Goal: Use online tool/utility: Utilize a website feature to perform a specific function

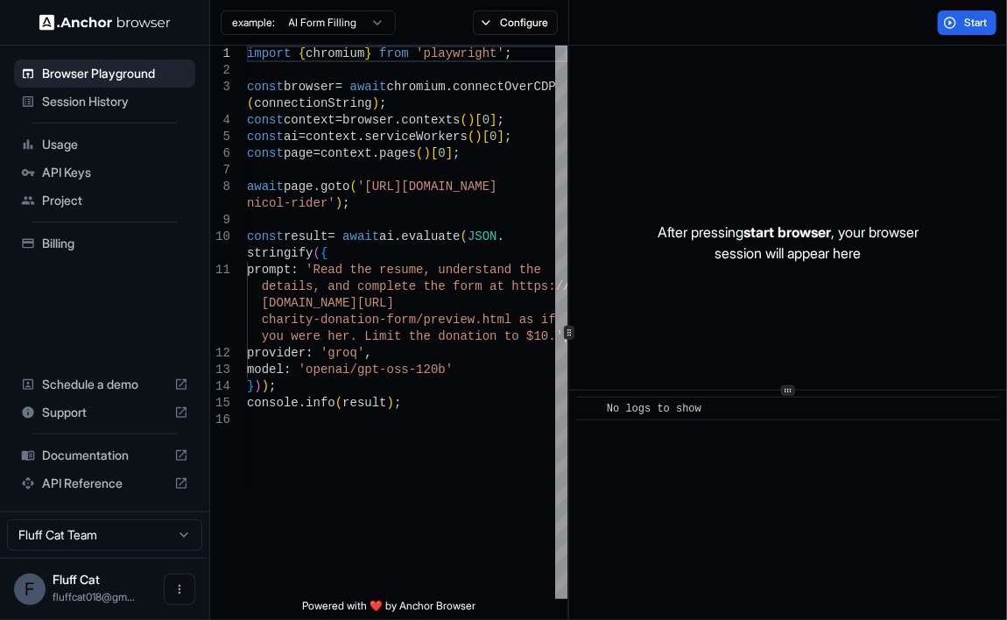
click at [362, 13] on html "Browser Playground Session History Usage API Keys Project Billing Schedule a de…" at bounding box center [503, 310] width 1007 height 620
click at [407, 34] on html "Browser Playground Session History Usage API Keys Project Billing Schedule a de…" at bounding box center [503, 310] width 1007 height 620
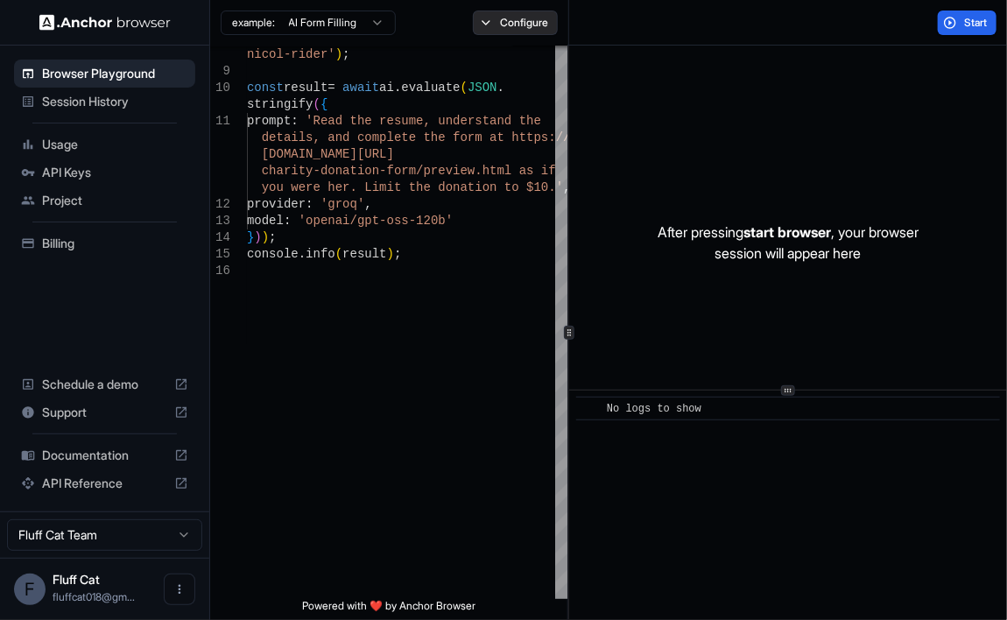
click at [522, 34] on button "Configure" at bounding box center [515, 23] width 85 height 25
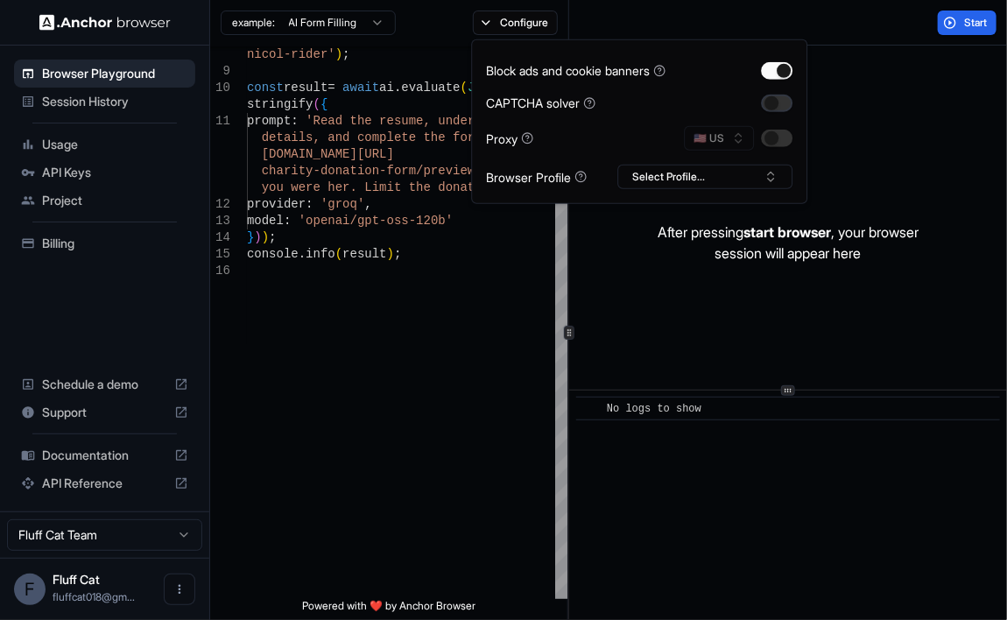
click at [779, 103] on button "button" at bounding box center [777, 103] width 32 height 18
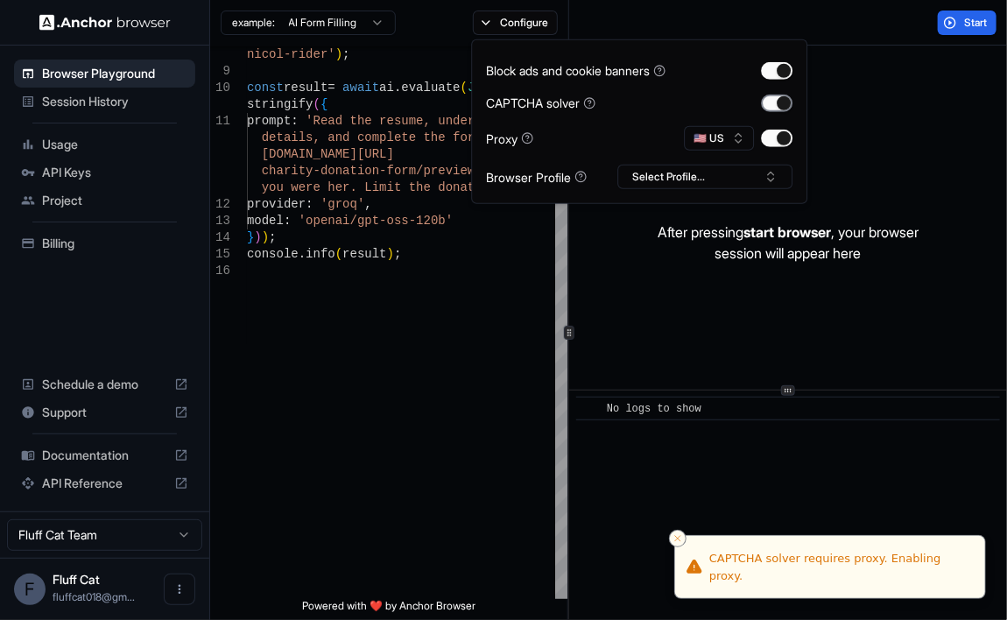
click at [786, 109] on button "button" at bounding box center [777, 103] width 32 height 18
click at [780, 142] on button "button" at bounding box center [777, 139] width 32 height 18
click at [718, 146] on div "🇺🇸 US" at bounding box center [738, 138] width 109 height 25
click at [766, 143] on button "button" at bounding box center [777, 139] width 32 height 18
click at [709, 139] on button "🇺🇸 US" at bounding box center [719, 138] width 70 height 25
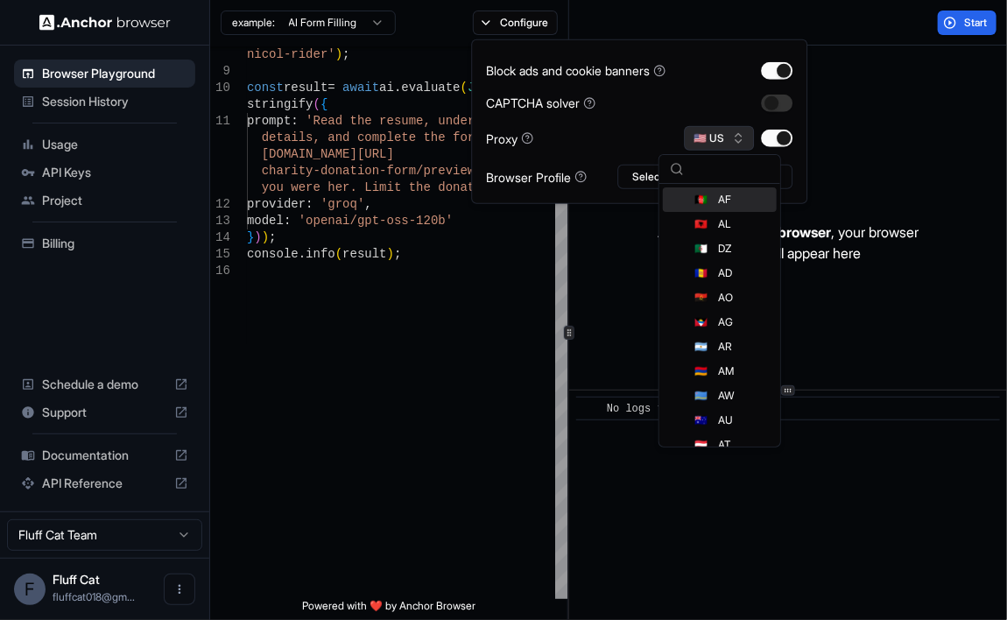
click at [734, 142] on button "🇺🇸 US" at bounding box center [719, 138] width 70 height 25
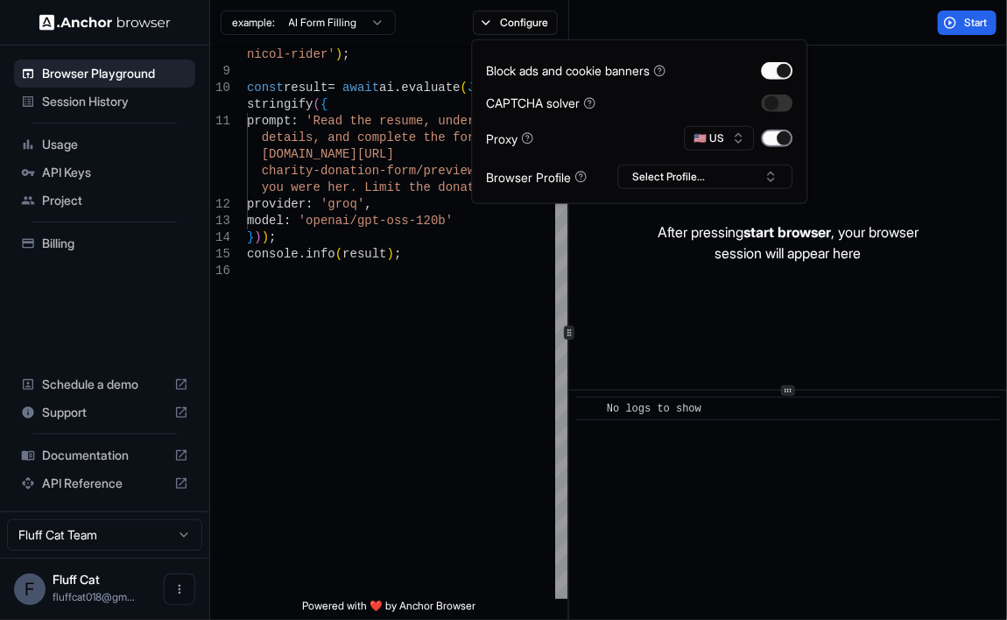
click at [765, 140] on button "button" at bounding box center [777, 139] width 32 height 18
click at [691, 181] on button "Select Profile..." at bounding box center [705, 177] width 175 height 25
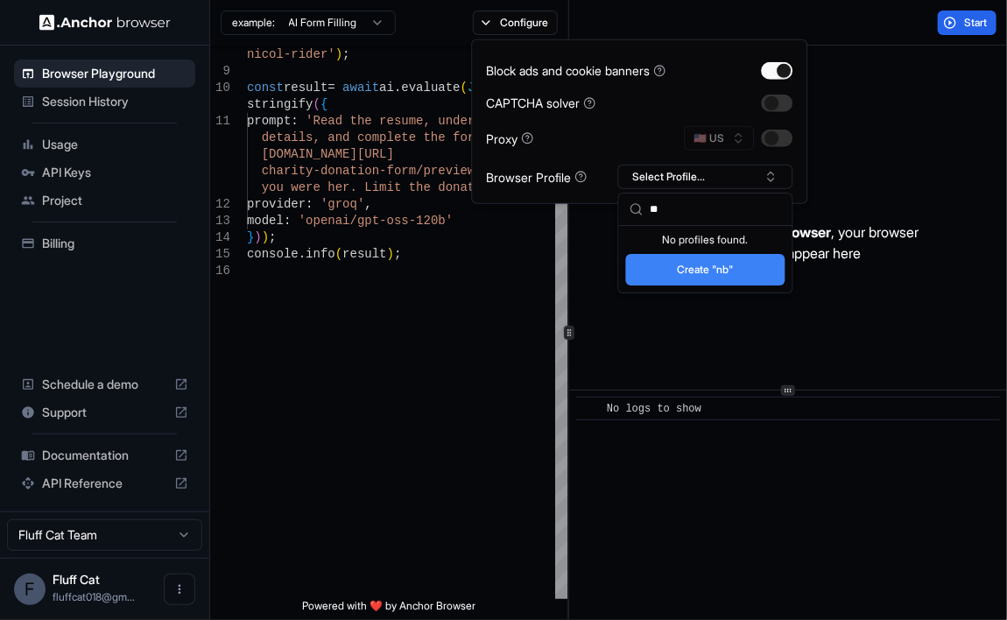
type input "*"
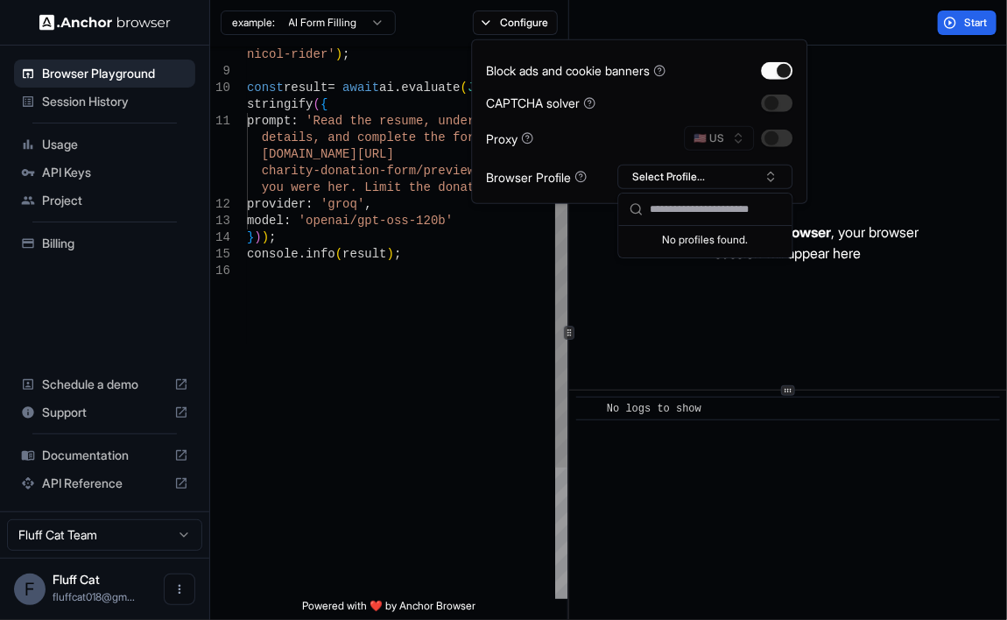
click at [462, 281] on div "await page . goto ( '[URL][DOMAIN_NAME] [PERSON_NAME]' ) ; const result = await…" at bounding box center [407, 357] width 321 height 920
type textarea "**********"
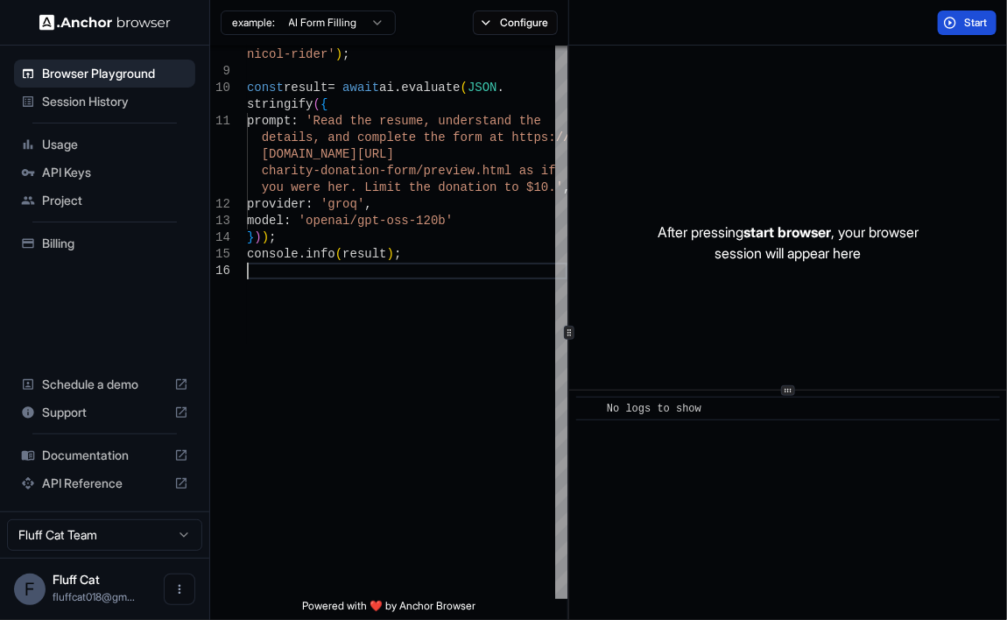
click at [961, 25] on button "Start" at bounding box center [967, 23] width 59 height 25
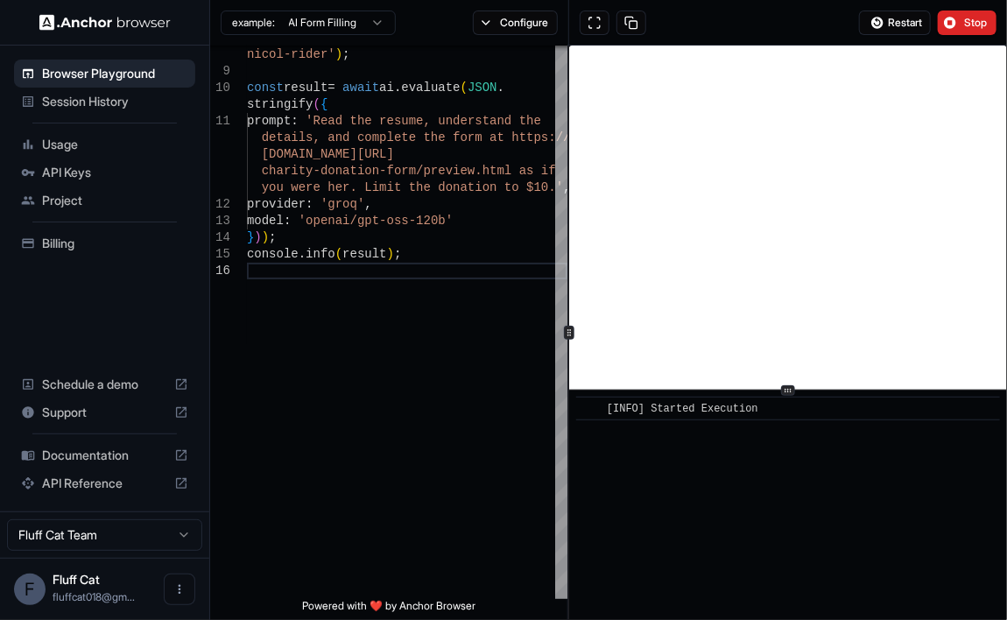
scroll to position [3, 0]
click at [967, 17] on span "Stop" at bounding box center [976, 23] width 25 height 14
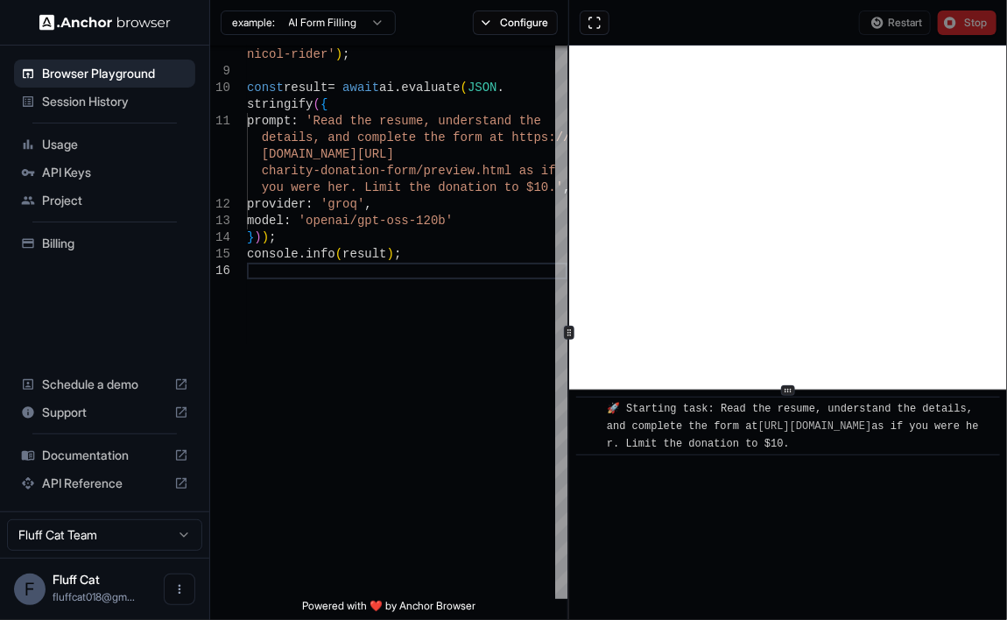
click at [169, 544] on html "**********" at bounding box center [503, 310] width 1007 height 620
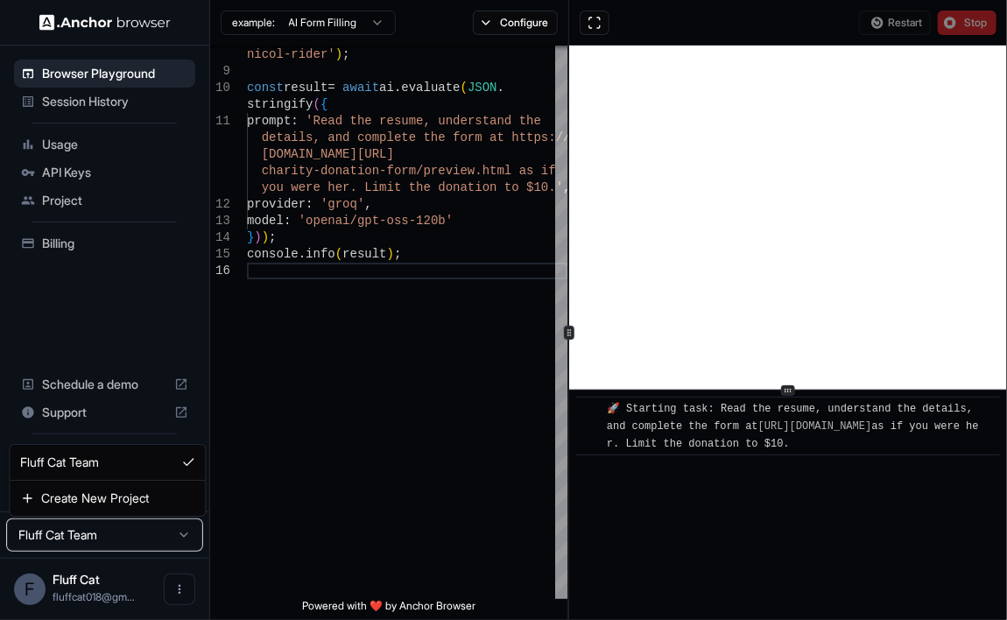
click at [187, 542] on html "**********" at bounding box center [503, 310] width 1007 height 620
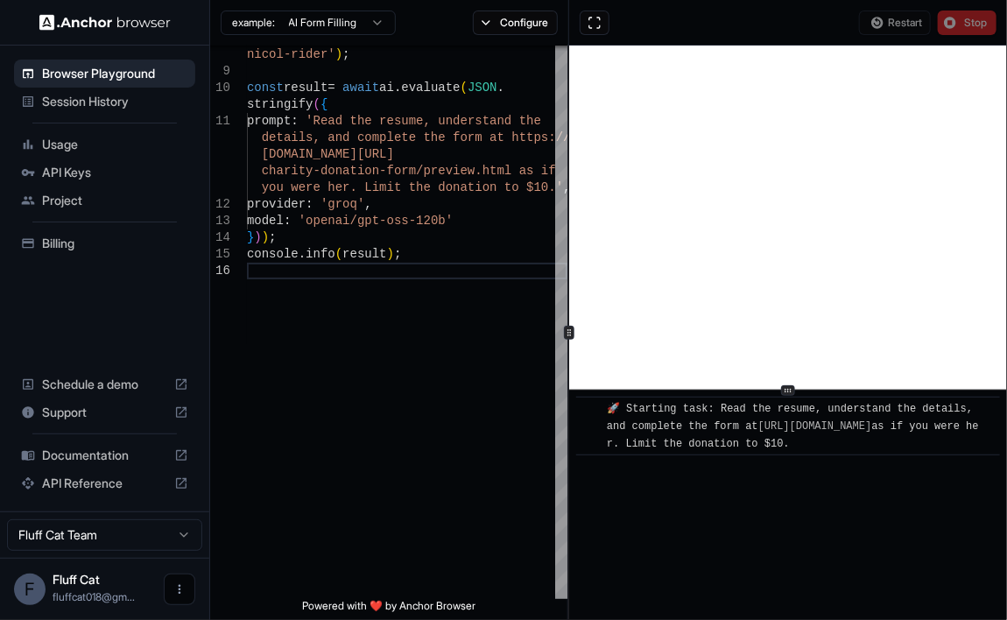
click at [181, 590] on icon "Open menu" at bounding box center [180, 589] width 14 height 14
click at [371, 499] on div at bounding box center [503, 310] width 1007 height 620
click at [129, 236] on span "Billing" at bounding box center [115, 244] width 146 height 18
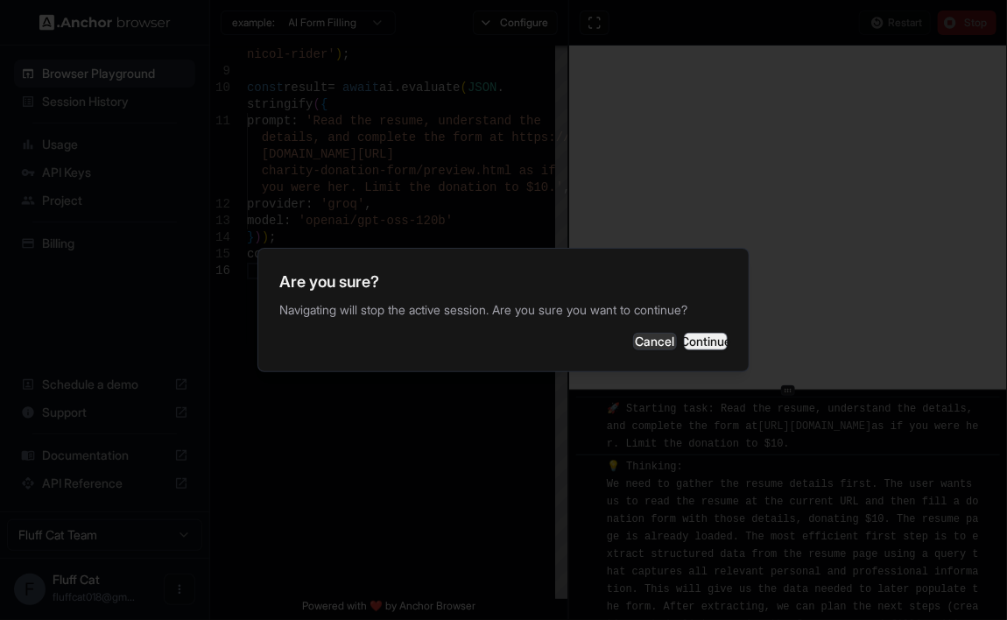
scroll to position [154, 0]
click at [633, 342] on button "Cancel" at bounding box center [655, 342] width 44 height 18
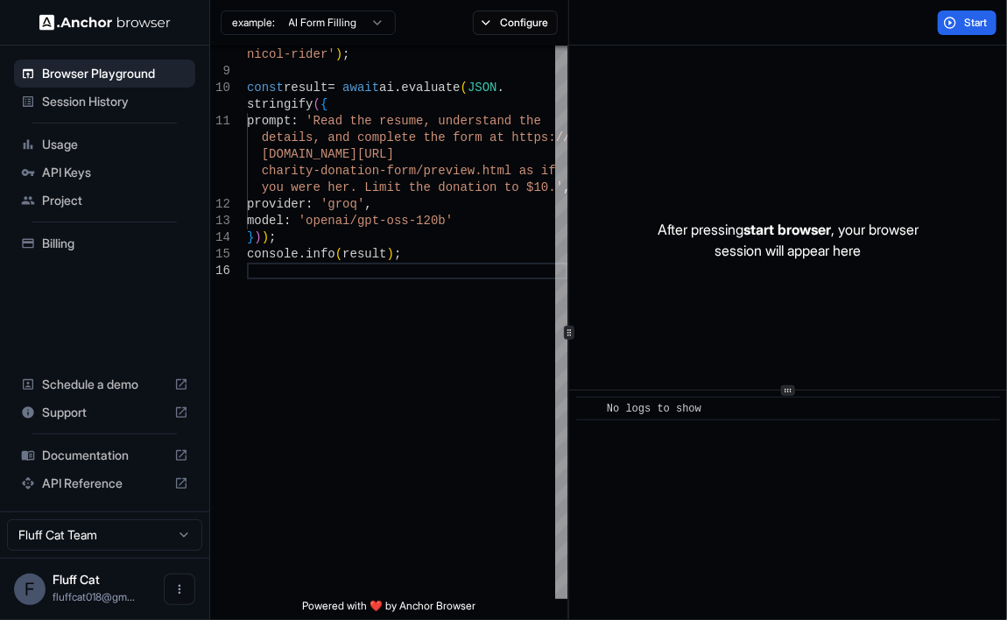
scroll to position [0, 0]
click at [360, 408] on div "await page . goto ( '[URL][DOMAIN_NAME] [PERSON_NAME]' ) ; const result = await…" at bounding box center [407, 357] width 321 height 920
click at [131, 241] on span "Billing" at bounding box center [115, 244] width 146 height 18
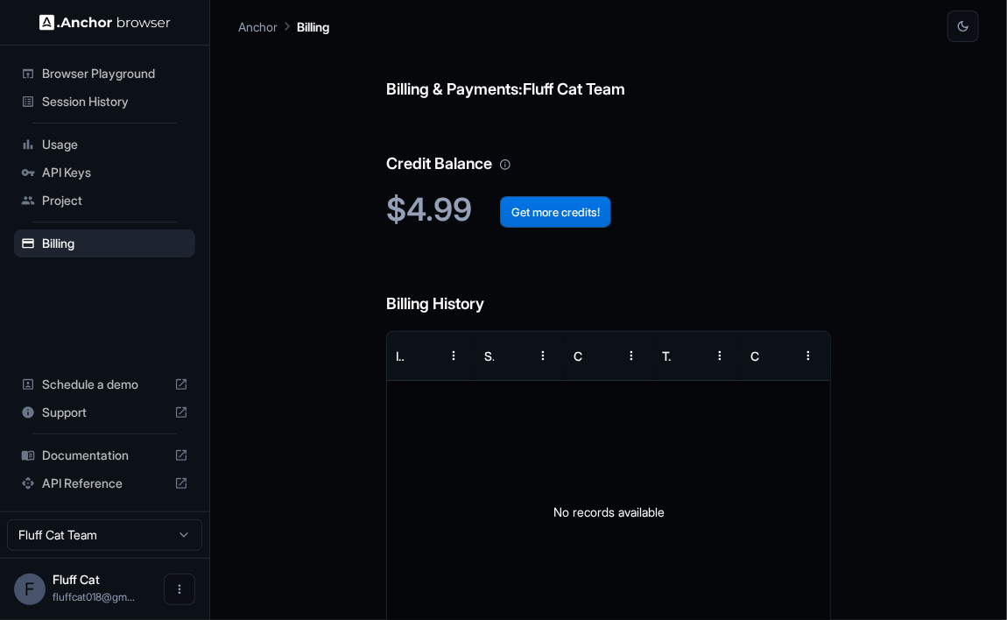
click at [576, 204] on button "Get more credits!" at bounding box center [555, 212] width 111 height 32
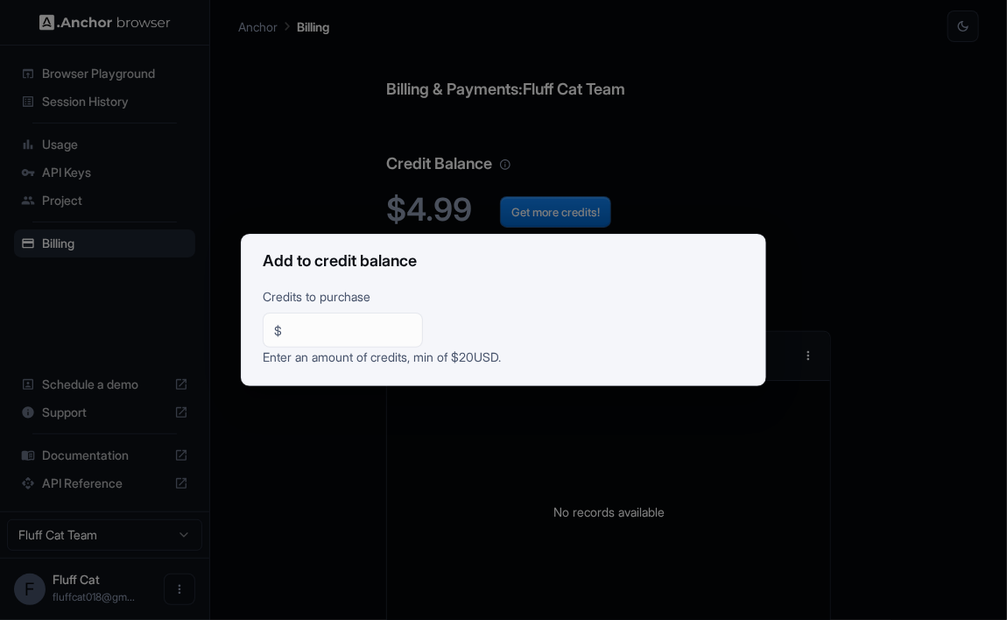
click at [406, 326] on input "**" at bounding box center [350, 330] width 123 height 18
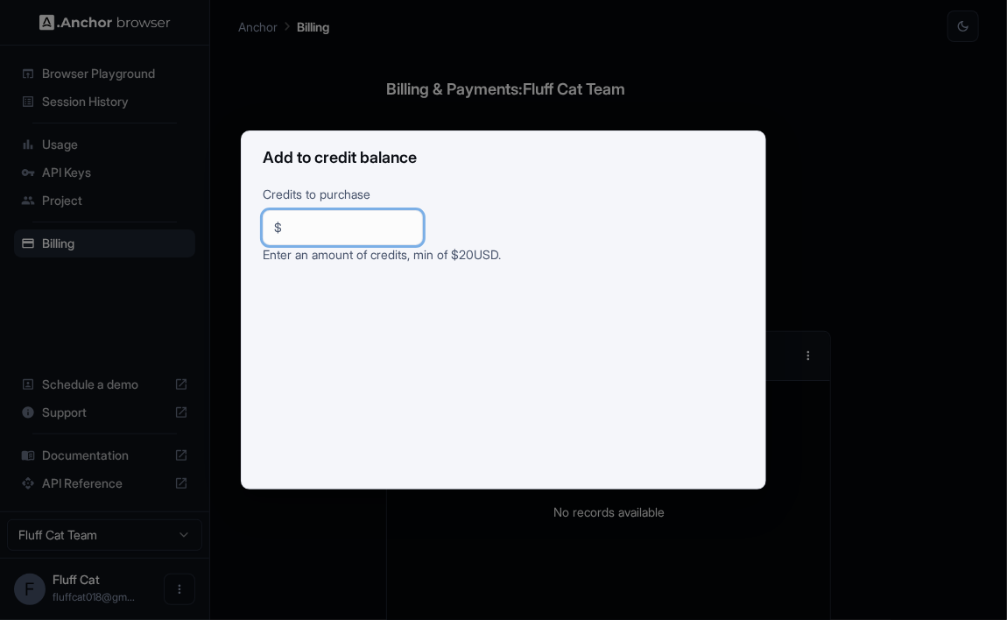
click at [296, 223] on input "***" at bounding box center [350, 228] width 123 height 18
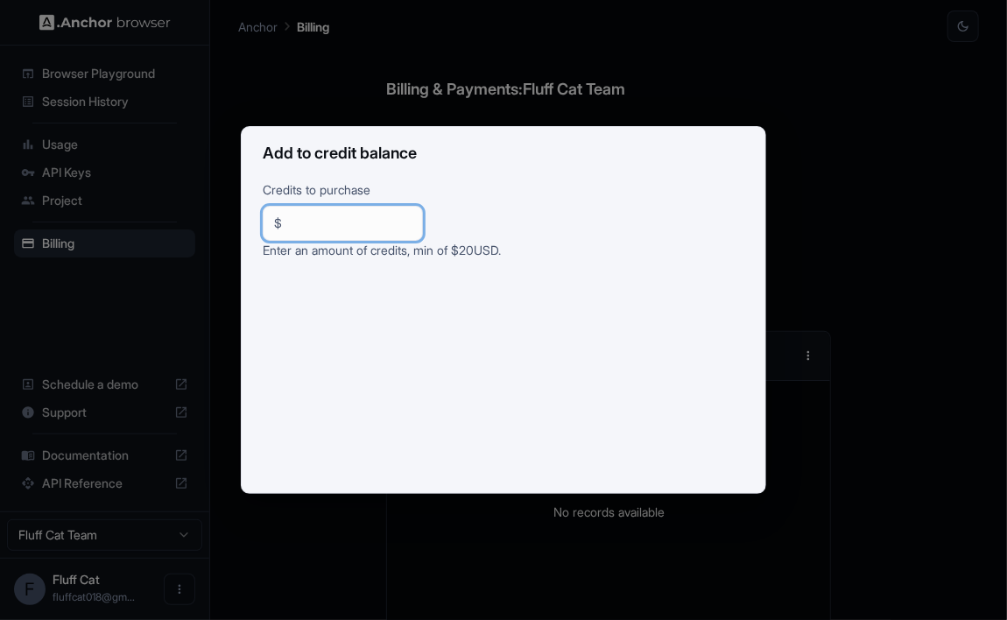
type input "**"
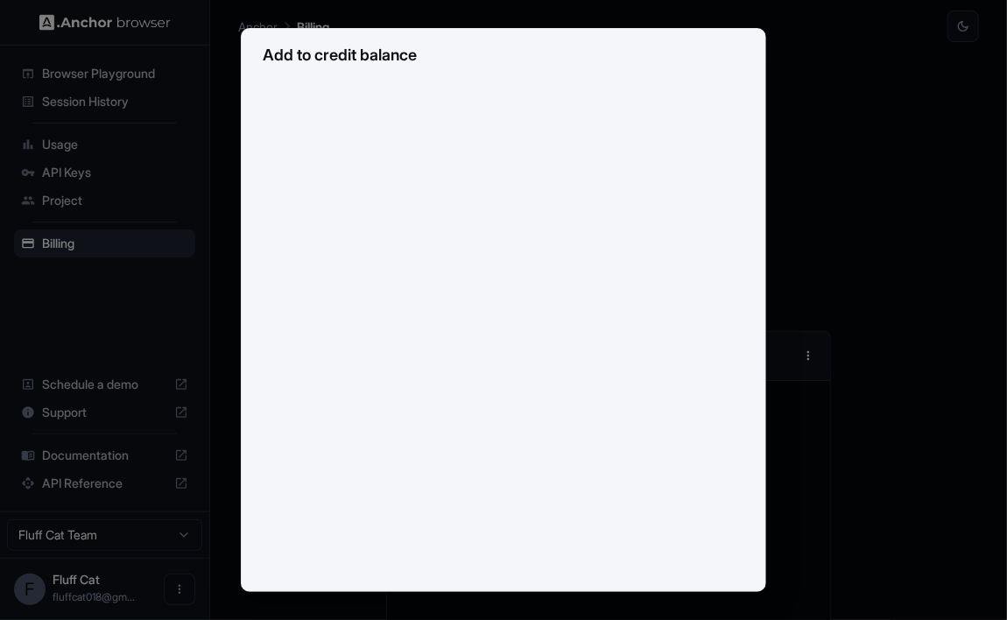
scroll to position [619, 0]
click at [770, 349] on div "Add to credit balance Credits to purchase $ ** ​ Enter an amount of credits, mi…" at bounding box center [503, 310] width 1007 height 620
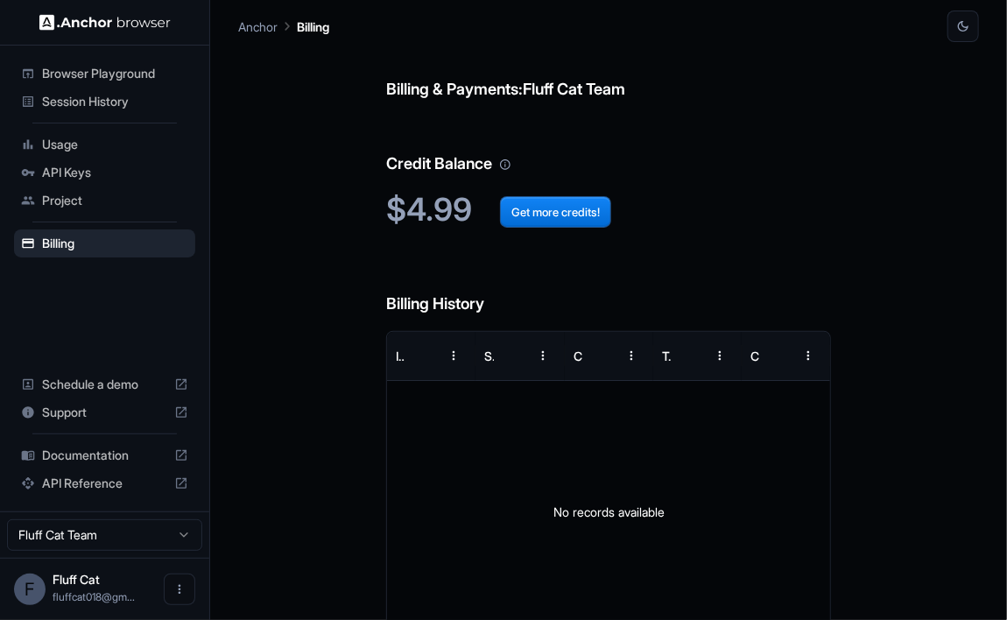
click at [67, 140] on span "Usage" at bounding box center [115, 145] width 146 height 18
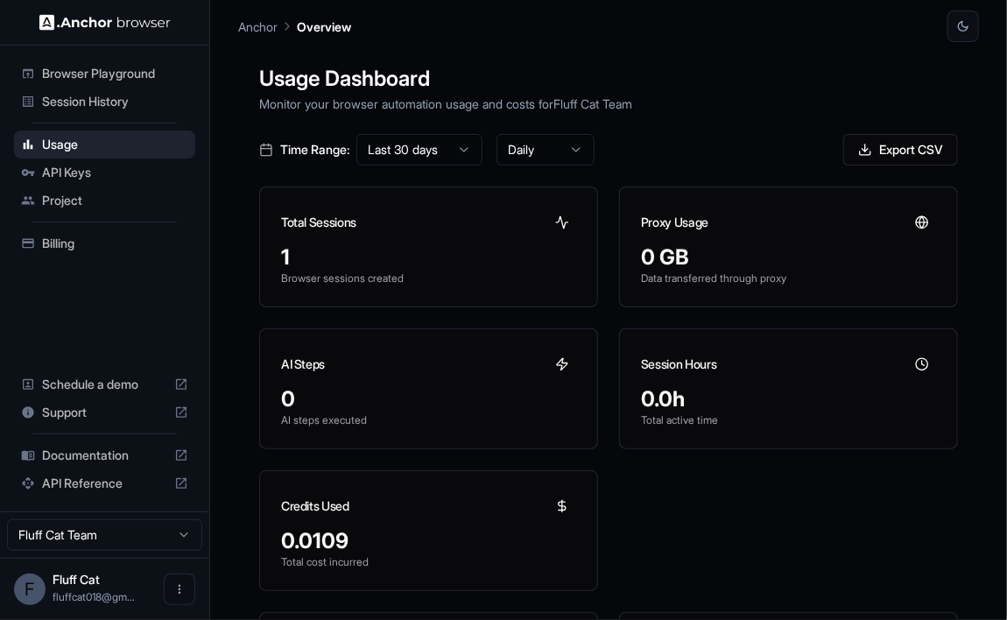
click at [456, 245] on div "1" at bounding box center [428, 258] width 295 height 28
click at [329, 532] on div "0.0109" at bounding box center [428, 541] width 295 height 28
click at [560, 499] on icon at bounding box center [562, 506] width 14 height 14
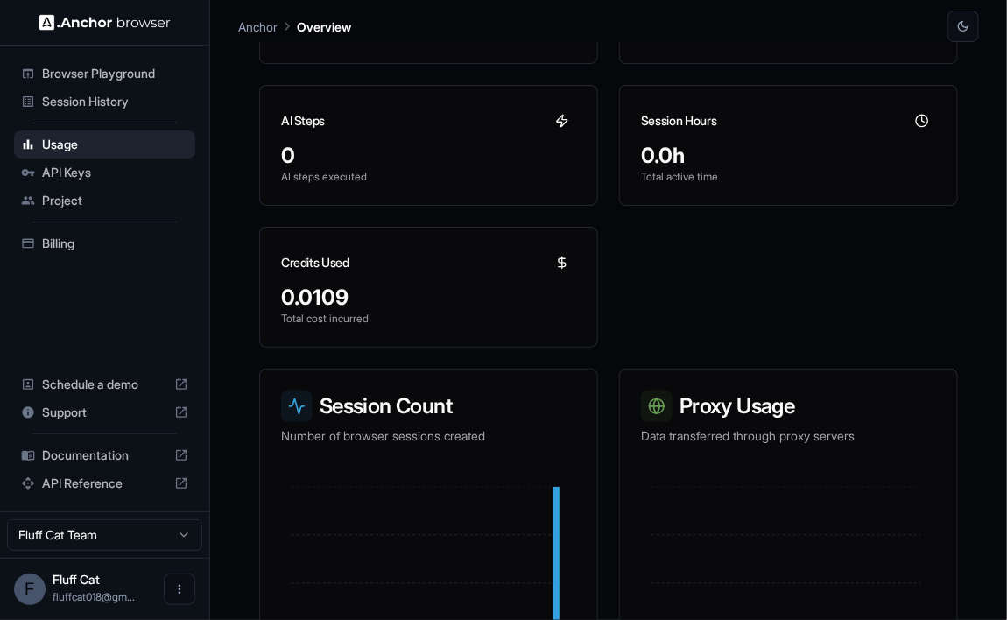
scroll to position [244, 0]
click at [358, 141] on div "0" at bounding box center [428, 155] width 295 height 28
click at [329, 116] on div "AI Steps" at bounding box center [428, 113] width 337 height 56
click at [95, 66] on span "Browser Playground" at bounding box center [115, 74] width 146 height 18
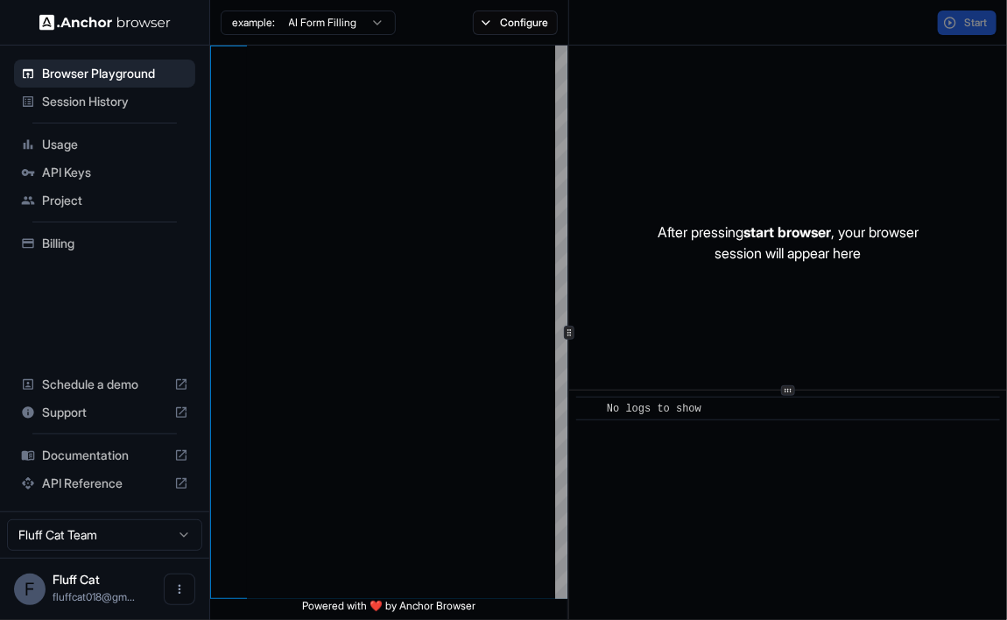
type textarea "**********"
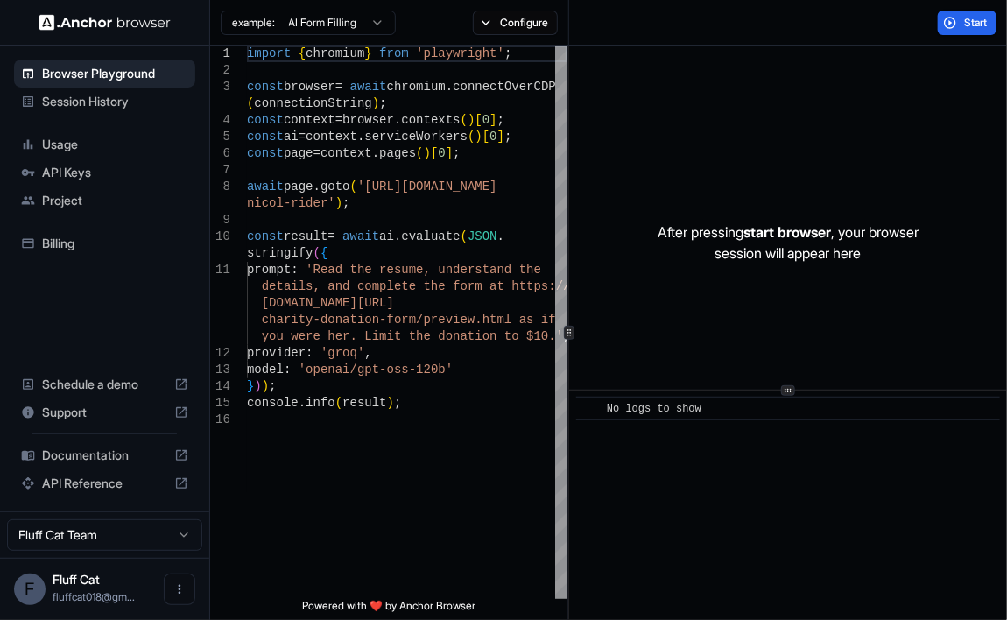
click at [81, 96] on span "Session History" at bounding box center [115, 102] width 146 height 18
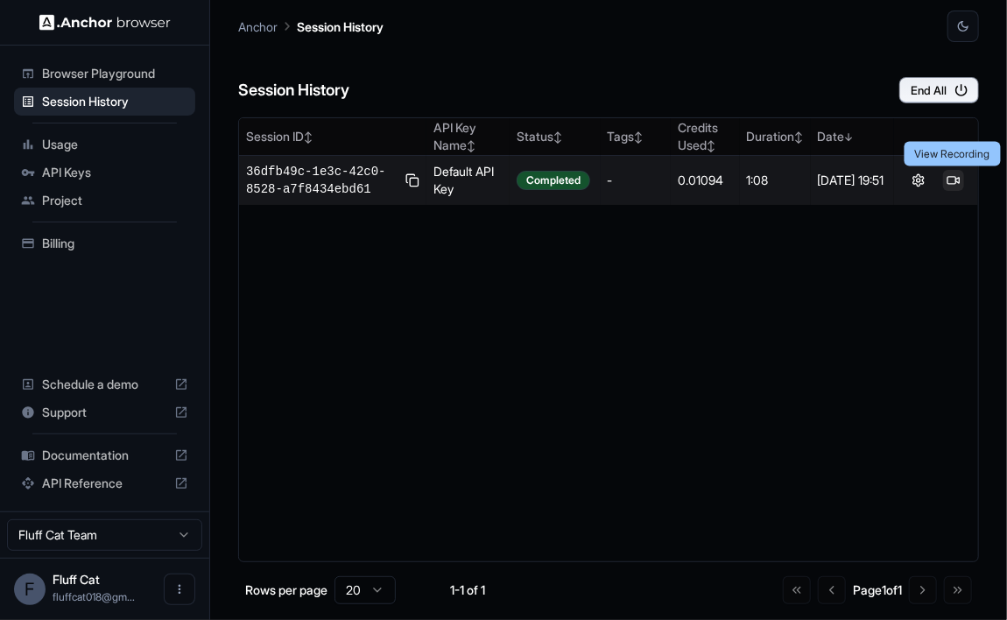
click at [951, 176] on button at bounding box center [953, 180] width 21 height 21
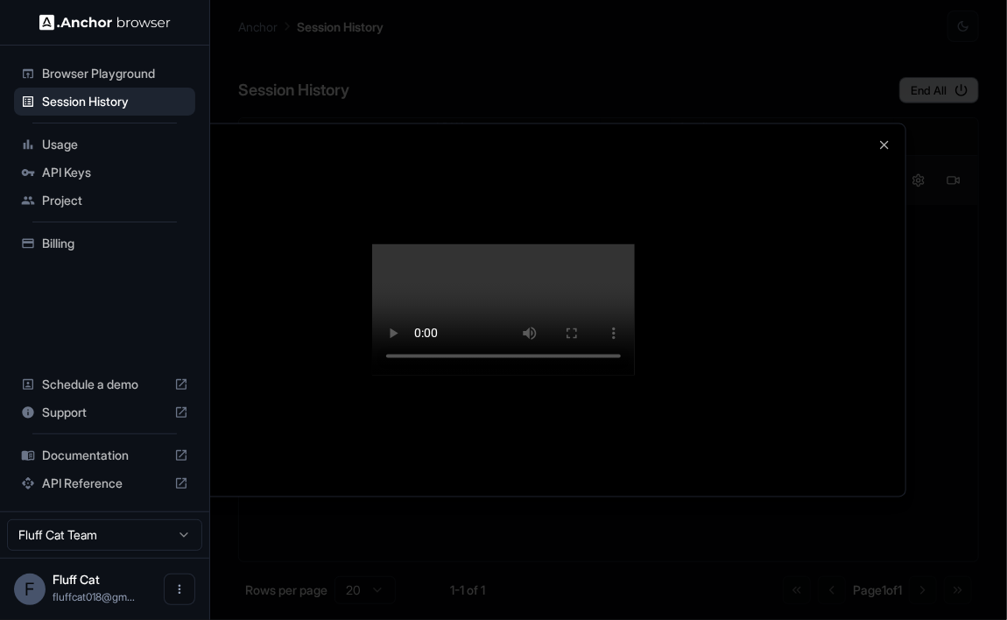
click at [877, 144] on div at bounding box center [504, 310] width 804 height 372
click at [877, 145] on div at bounding box center [504, 310] width 804 height 372
click at [886, 144] on icon "button" at bounding box center [884, 145] width 7 height 7
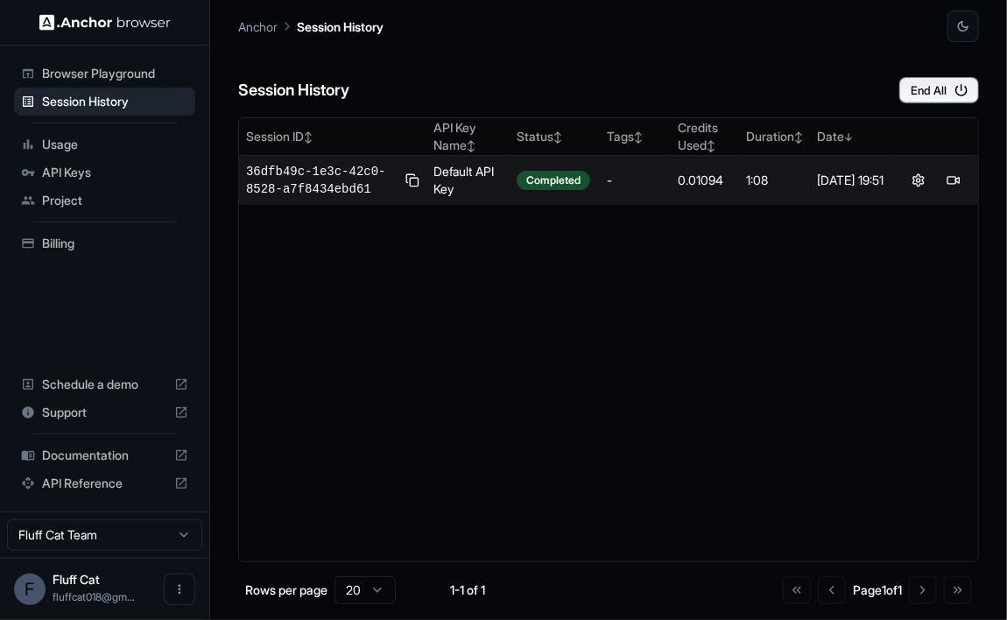
click at [77, 190] on div "Project" at bounding box center [104, 201] width 181 height 28
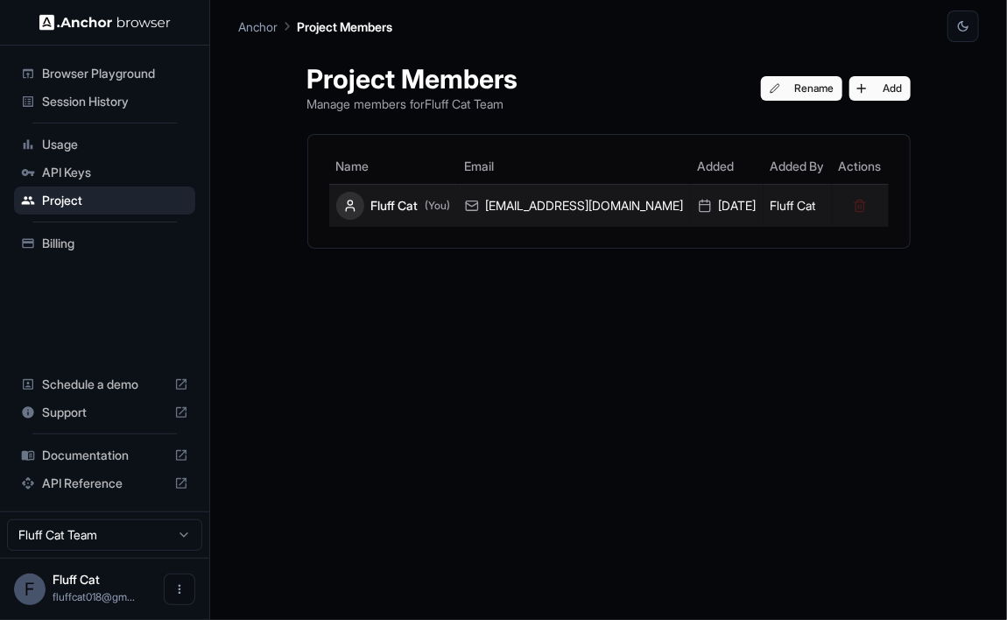
click at [414, 194] on div "Fluff Cat (You)" at bounding box center [393, 206] width 115 height 28
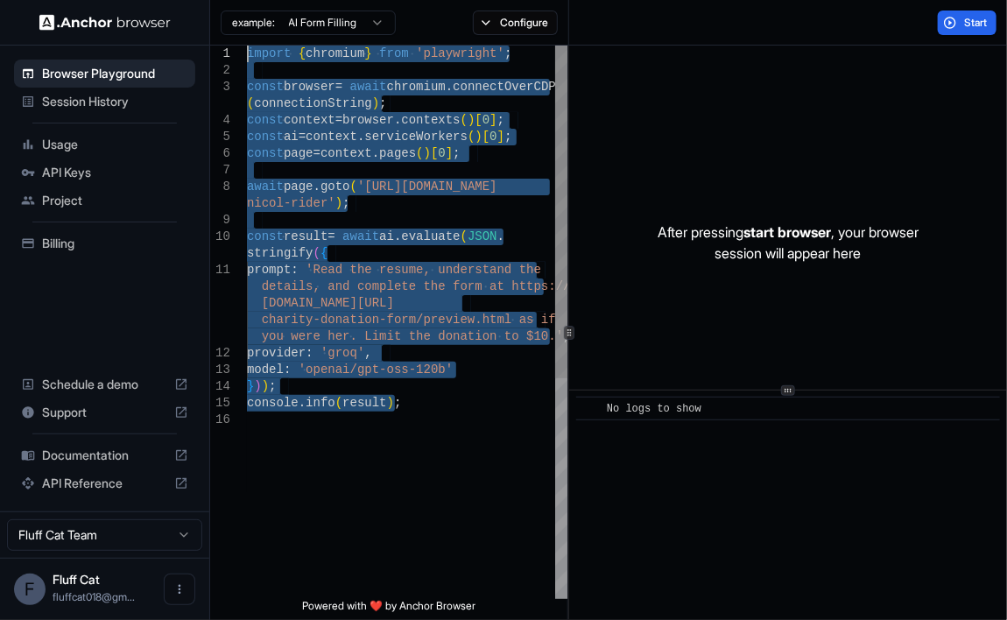
drag, startPoint x: 419, startPoint y: 417, endPoint x: 238, endPoint y: 43, distance: 415.3
click at [247, 46] on div "import { chromium } from 'playwright' ; const browser = await chromium . connec…" at bounding box center [407, 506] width 321 height 920
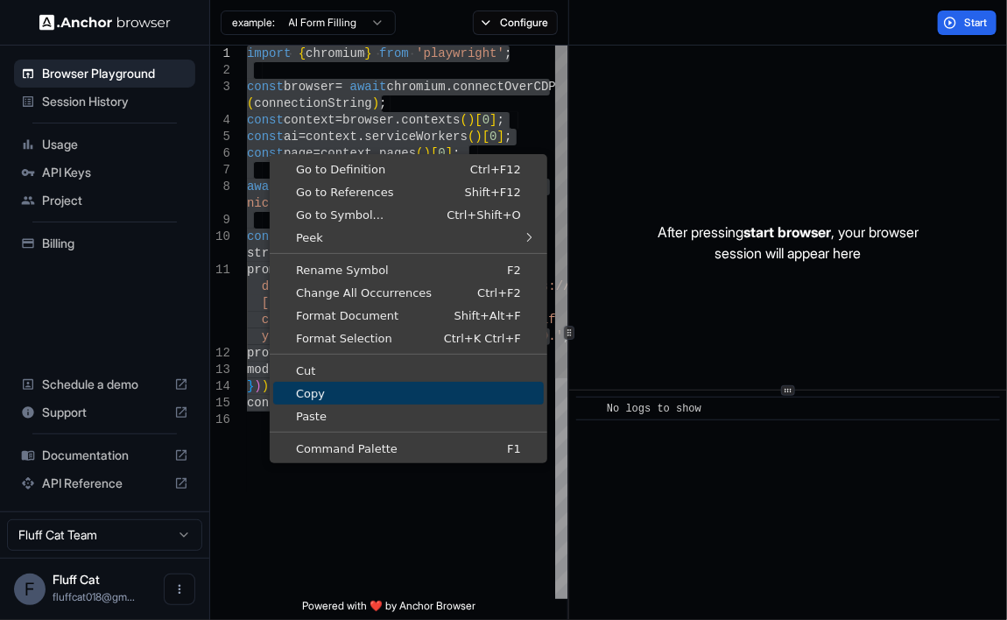
click at [284, 392] on span "Copy" at bounding box center [408, 393] width 271 height 11
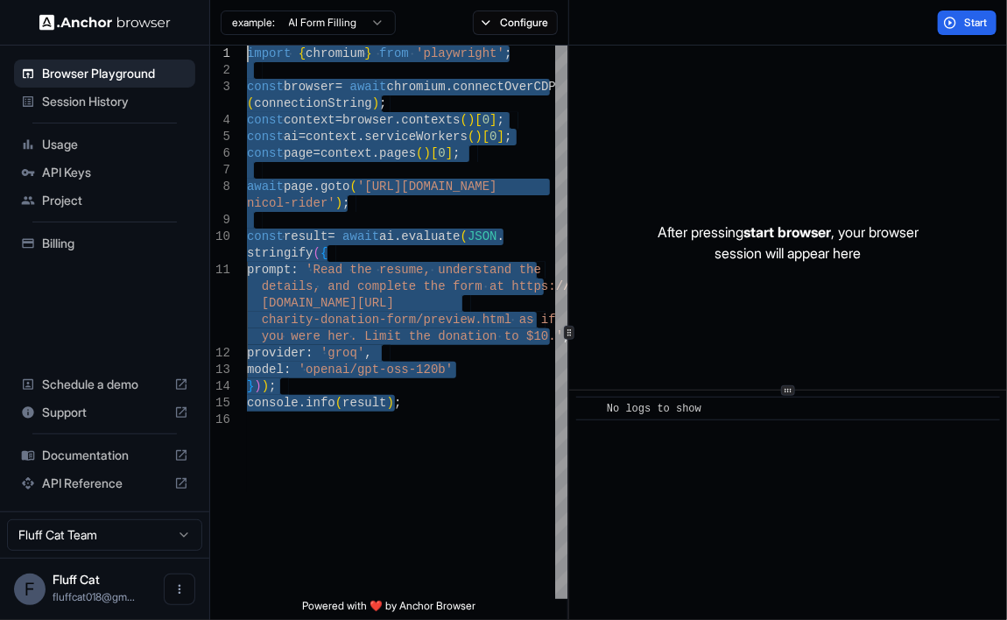
click at [334, 23] on html "Browser Playground Session History Usage API Keys Project Billing Schedule a de…" at bounding box center [503, 310] width 1007 height 620
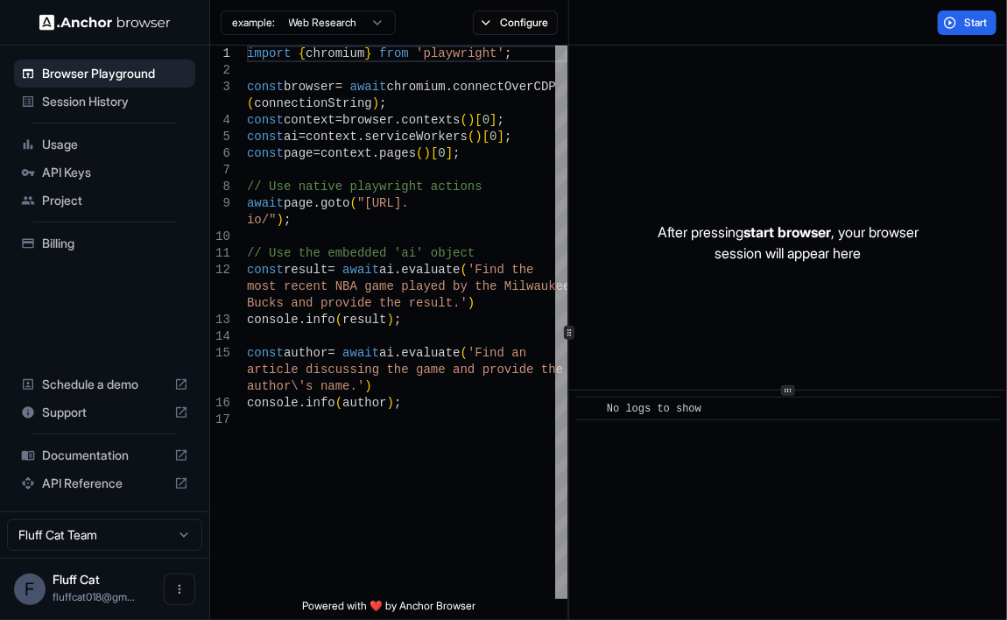
click at [357, 22] on html "Browser Playground Session History Usage API Keys Project Billing Schedule a de…" at bounding box center [503, 310] width 1007 height 620
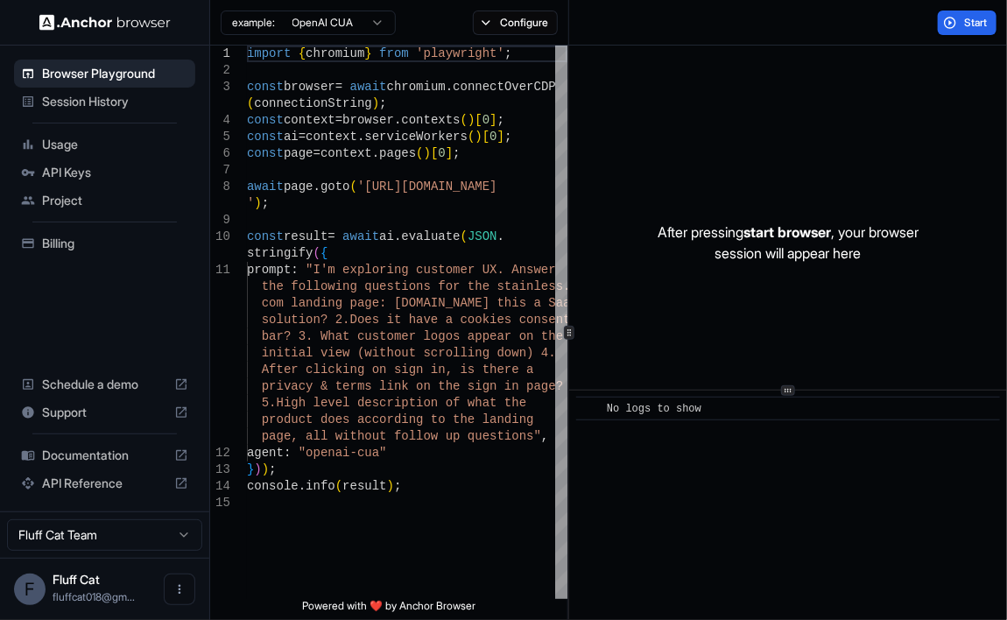
click at [334, 21] on html "Browser Playground Session History Usage API Keys Project Billing Schedule a de…" at bounding box center [503, 310] width 1007 height 620
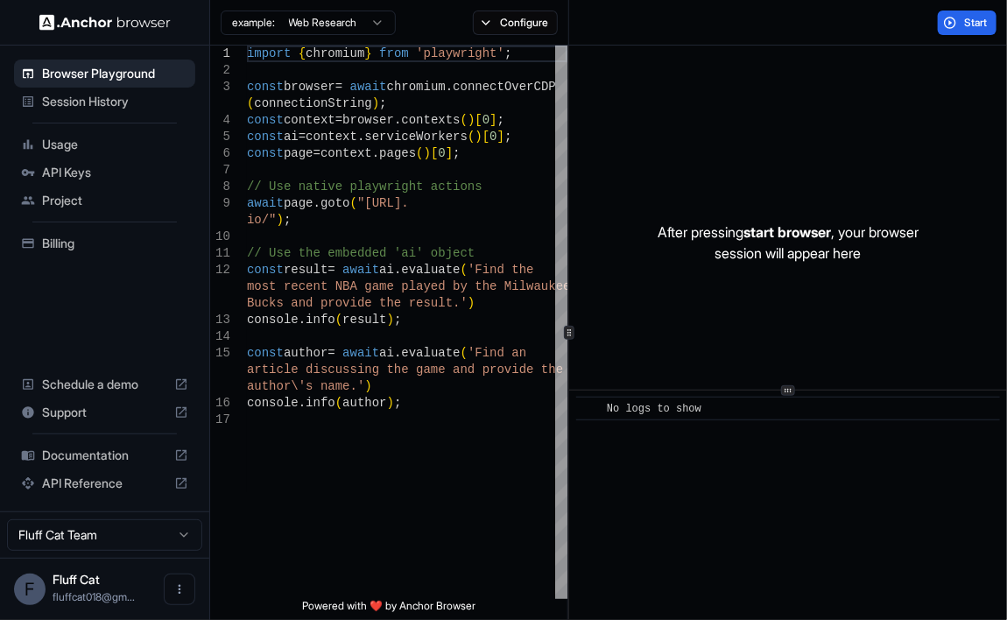
click at [343, 24] on html "Browser Playground Session History Usage API Keys Project Billing Schedule a de…" at bounding box center [503, 310] width 1007 height 620
drag, startPoint x: 222, startPoint y: 17, endPoint x: 263, endPoint y: -16, distance: 52.4
click at [263, 0] on html "Browser Playground Session History Usage API Keys Project Billing Schedule a de…" at bounding box center [503, 310] width 1007 height 620
click at [322, 18] on html "Browser Playground Session History Usage API Keys Project Billing Schedule a de…" at bounding box center [503, 310] width 1007 height 620
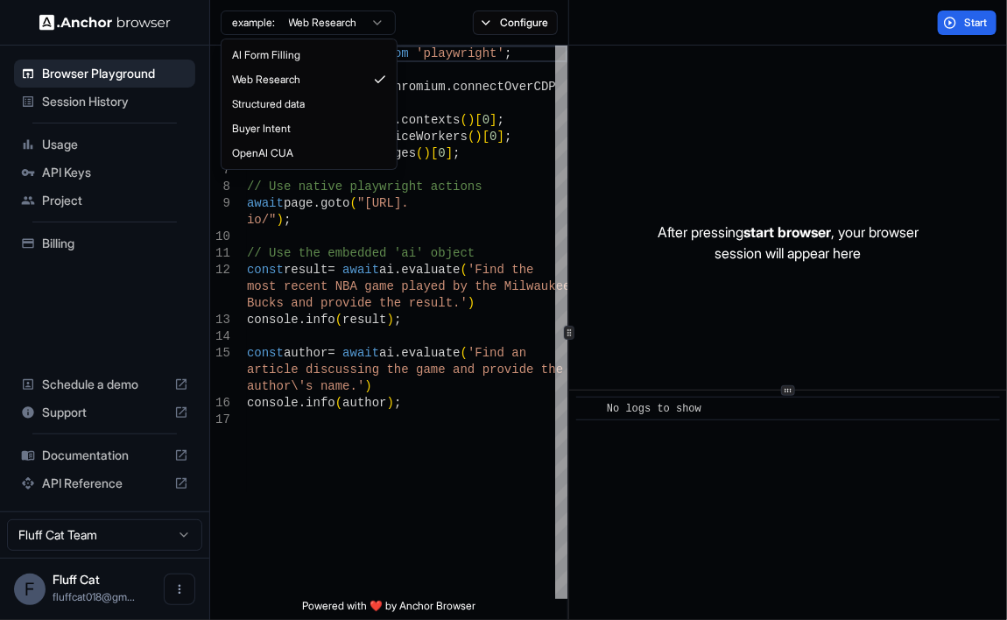
drag, startPoint x: 227, startPoint y: 39, endPoint x: 365, endPoint y: 136, distance: 168.6
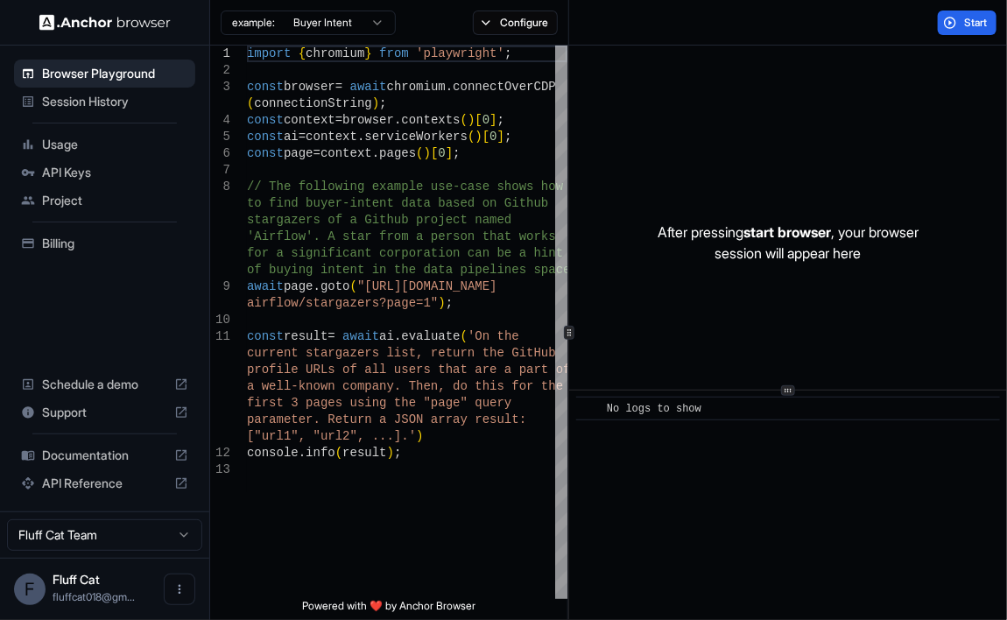
click at [332, 16] on html "Browser Playground Session History Usage API Keys Project Billing Schedule a de…" at bounding box center [503, 310] width 1007 height 620
click at [486, 480] on html "Browser Playground Session History Usage API Keys Project Billing Schedule a de…" at bounding box center [503, 310] width 1007 height 620
click at [309, 26] on html "Browser Playground Session History Usage API Keys Project Billing Schedule a de…" at bounding box center [503, 310] width 1007 height 620
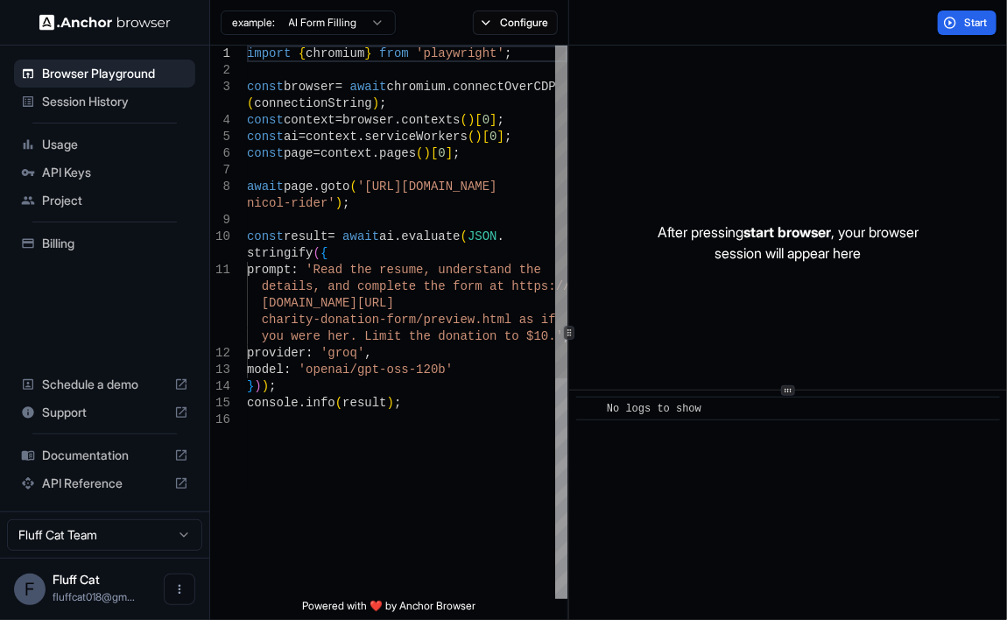
click at [387, 486] on div "import { chromium } from 'playwright' ; const browser = await chromium . connec…" at bounding box center [407, 506] width 321 height 920
type textarea "**********"
